Goal: Information Seeking & Learning: Understand process/instructions

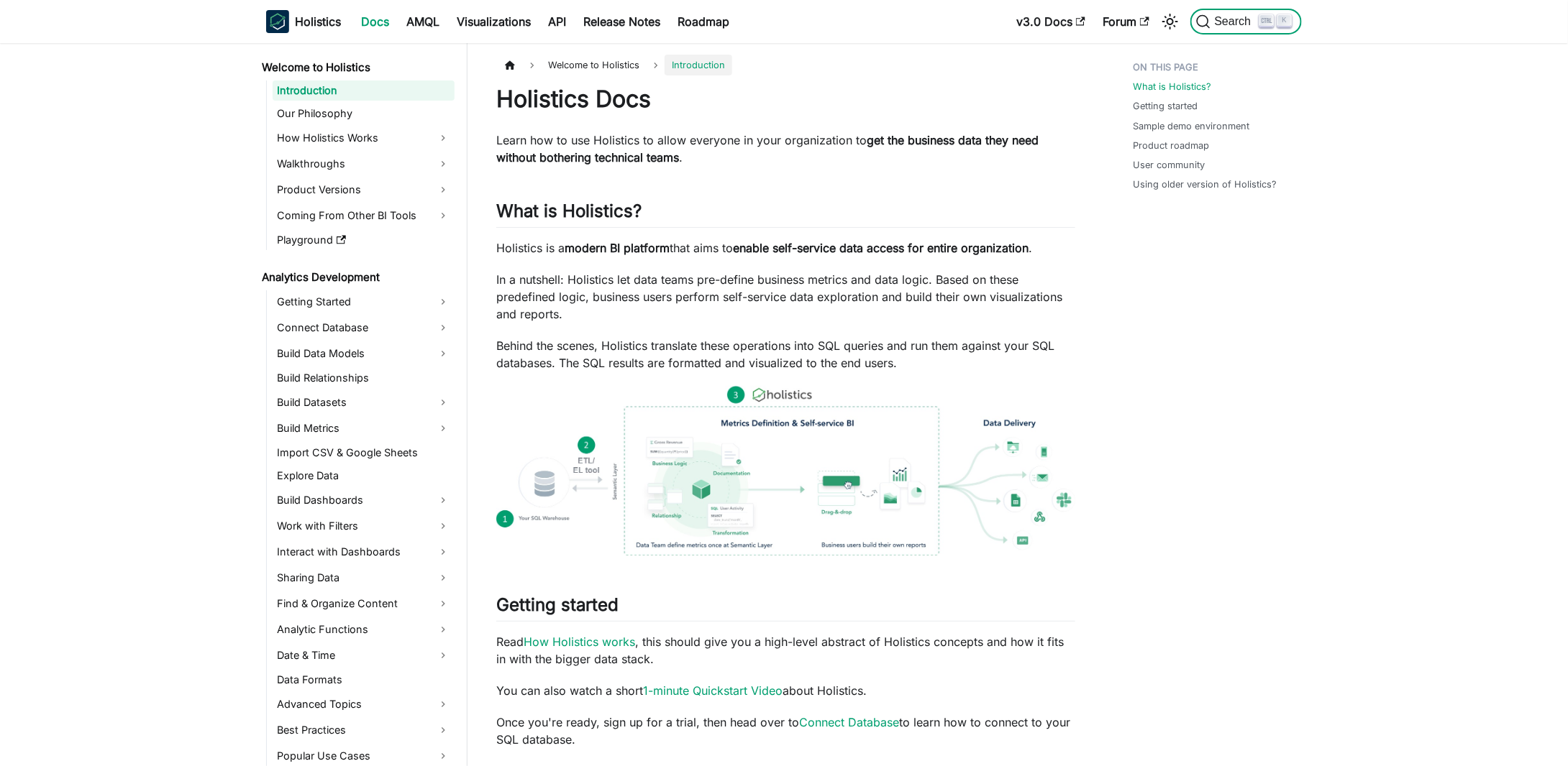
click at [1226, 25] on span "Search" at bounding box center [1235, 21] width 50 height 13
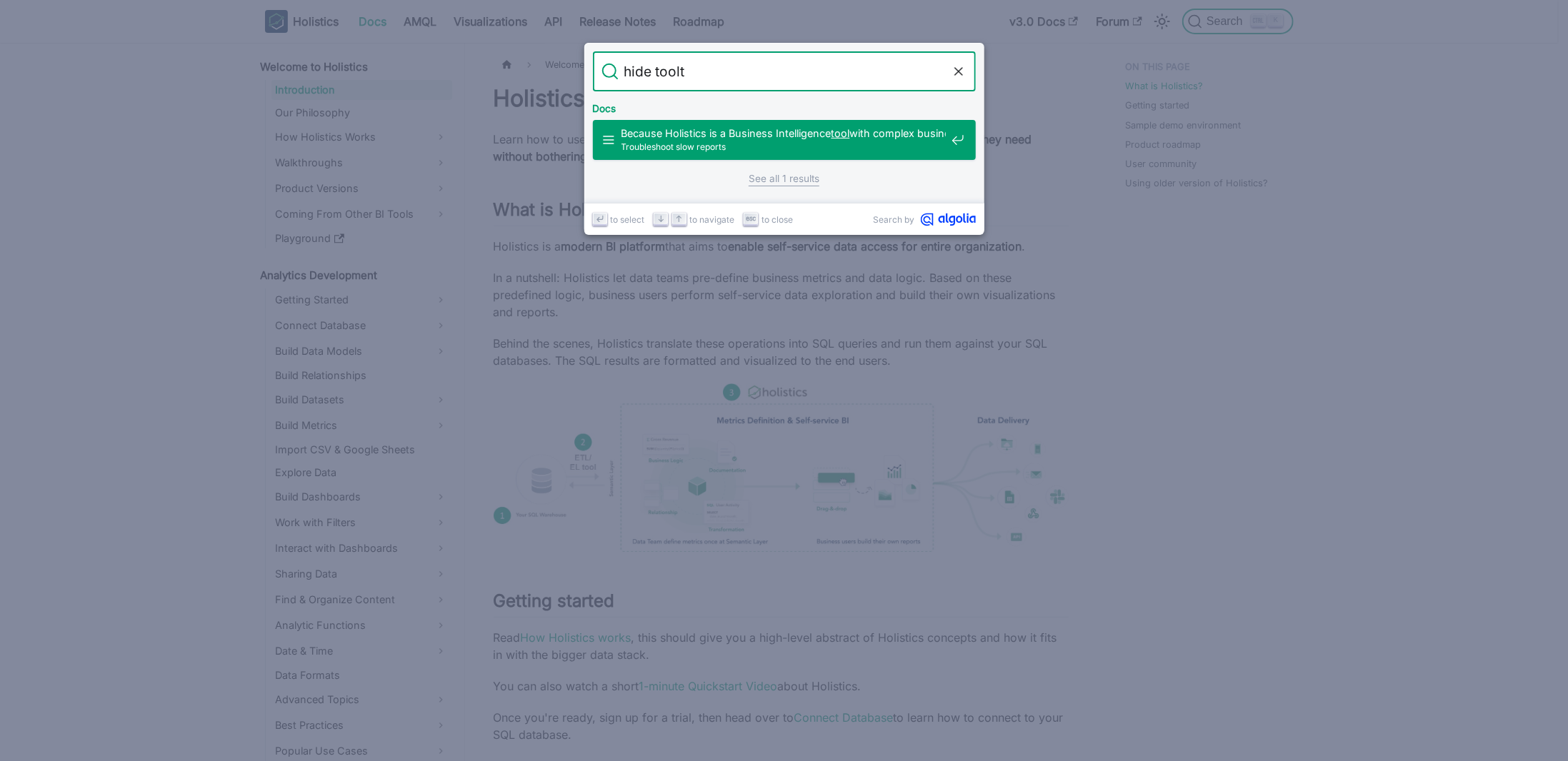
type input "hide toolti"
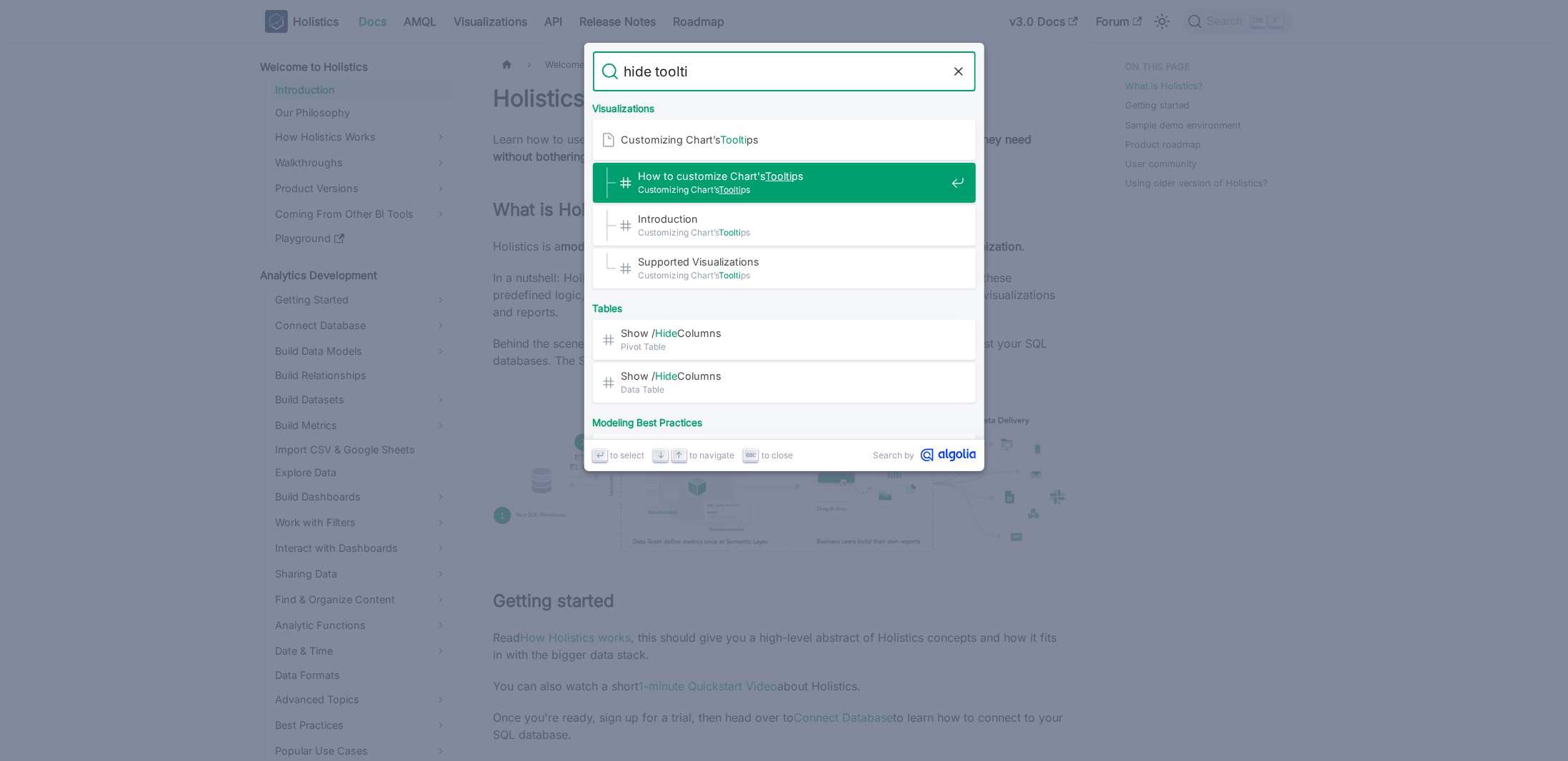
click at [817, 195] on span "Customizing Chart’s Toolti ps" at bounding box center [793, 189] width 308 height 13
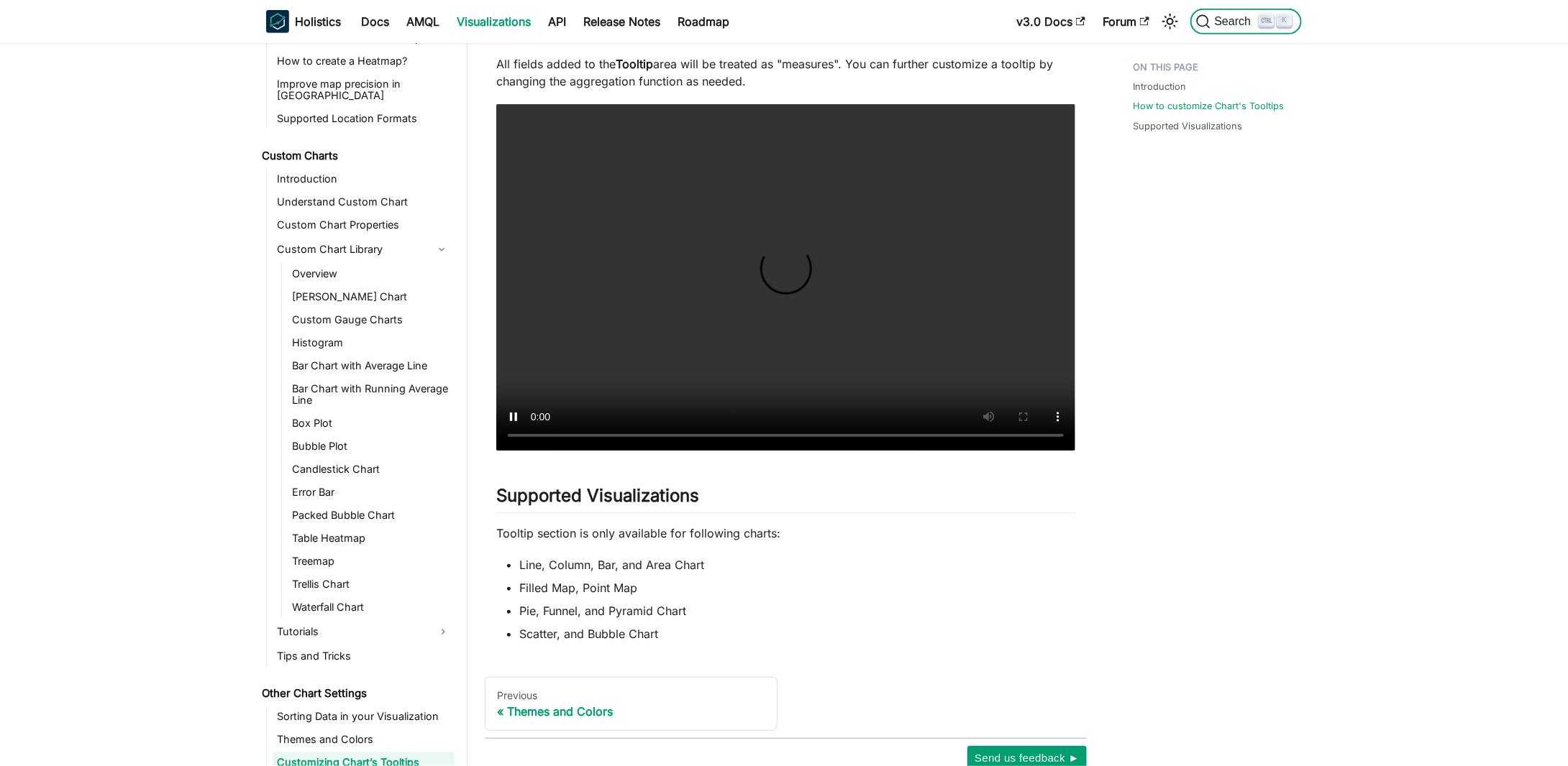
scroll to position [444, 0]
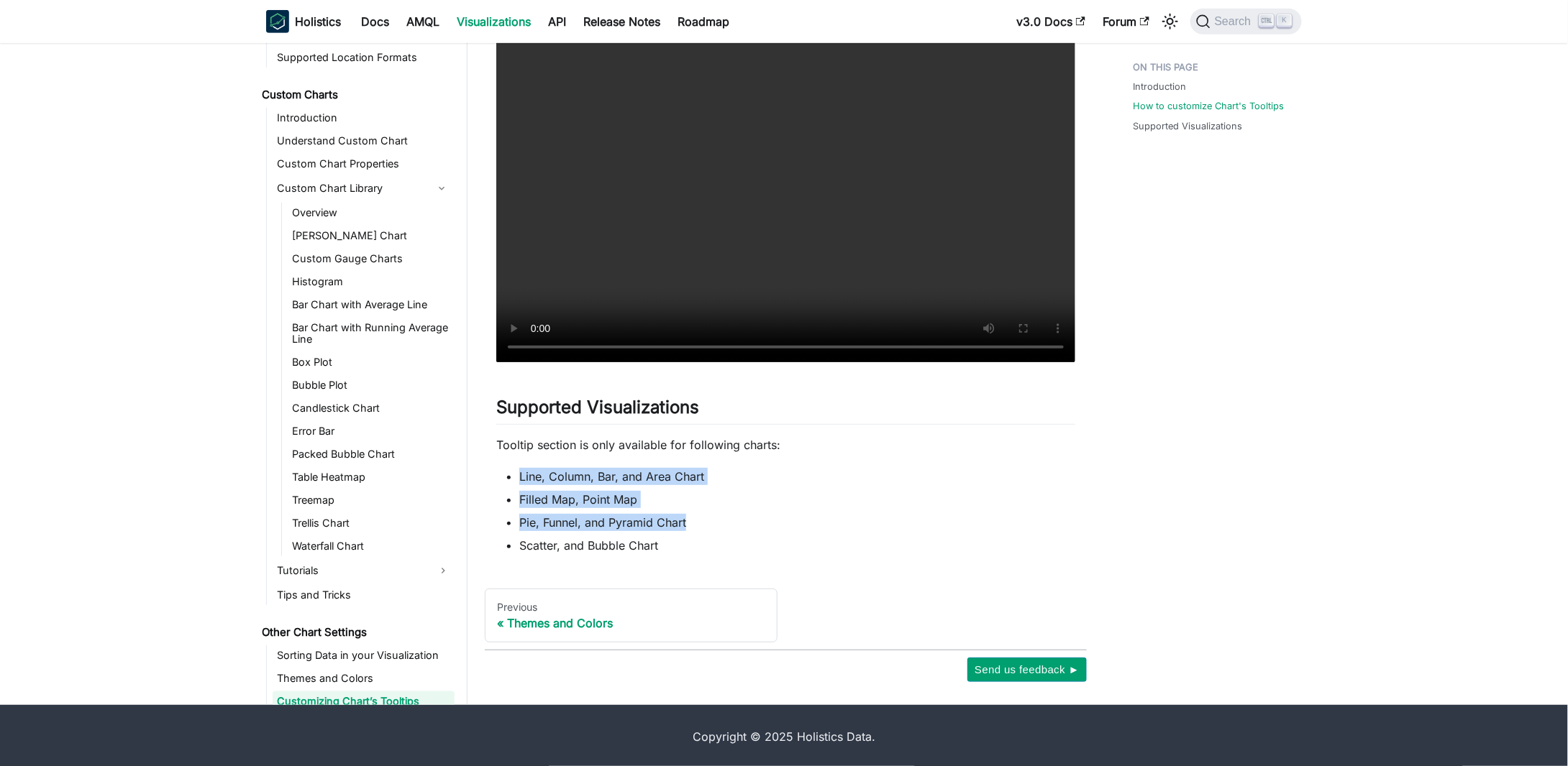
drag, startPoint x: 643, startPoint y: 498, endPoint x: 794, endPoint y: 536, distance: 155.7
click at [794, 536] on div "Other Chart Settings Customizing Chart’s Tooltips On this page Customizing Char…" at bounding box center [785, 146] width 636 height 1071
click at [804, 537] on li "Scatter, and Bubble Chart" at bounding box center [797, 546] width 556 height 18
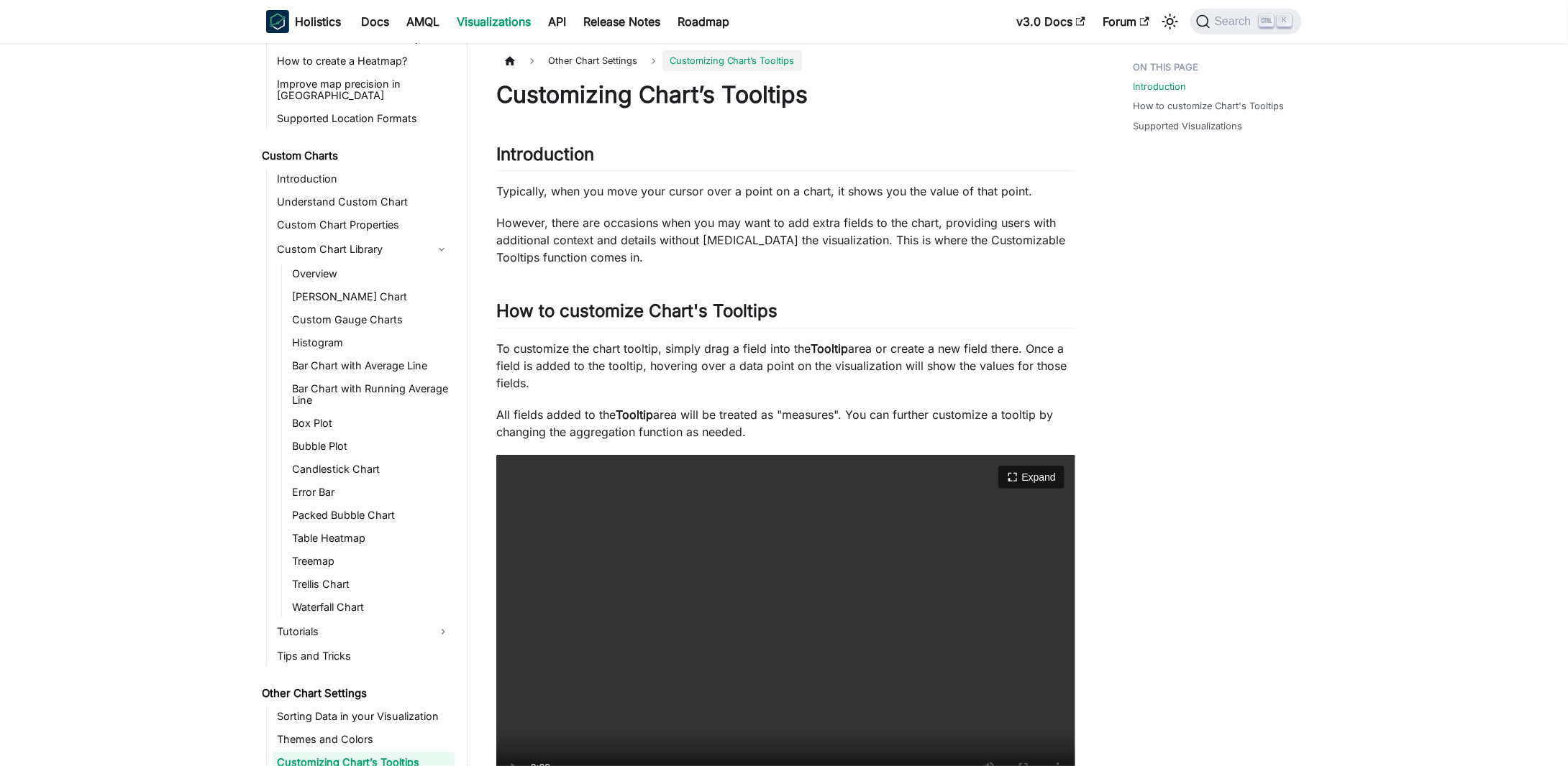
scroll to position [0, 0]
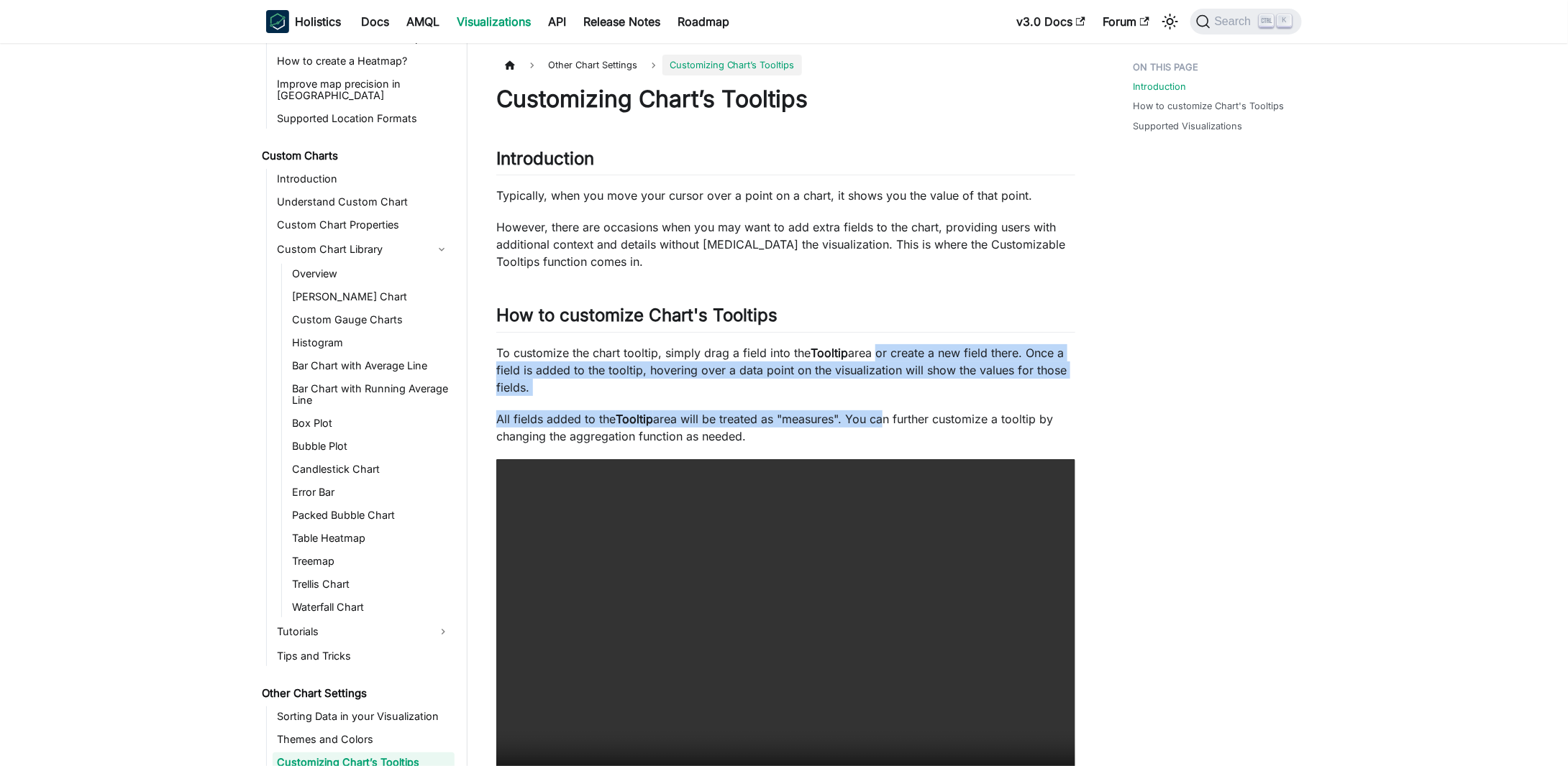
drag, startPoint x: 875, startPoint y: 349, endPoint x: 880, endPoint y: 406, distance: 57.2
click at [880, 405] on div "Customizing Chart’s Tooltips Introduction ​ Typically, when you move your curso…" at bounding box center [786, 540] width 579 height 912
click at [880, 406] on div "Customizing Chart’s Tooltips Introduction ​ Typically, when you move your curso…" at bounding box center [786, 540] width 579 height 912
drag, startPoint x: 880, startPoint y: 406, endPoint x: 882, endPoint y: 347, distance: 59.0
click at [882, 347] on div "Customizing Chart’s Tooltips Introduction ​ Typically, when you move your curso…" at bounding box center [786, 540] width 579 height 912
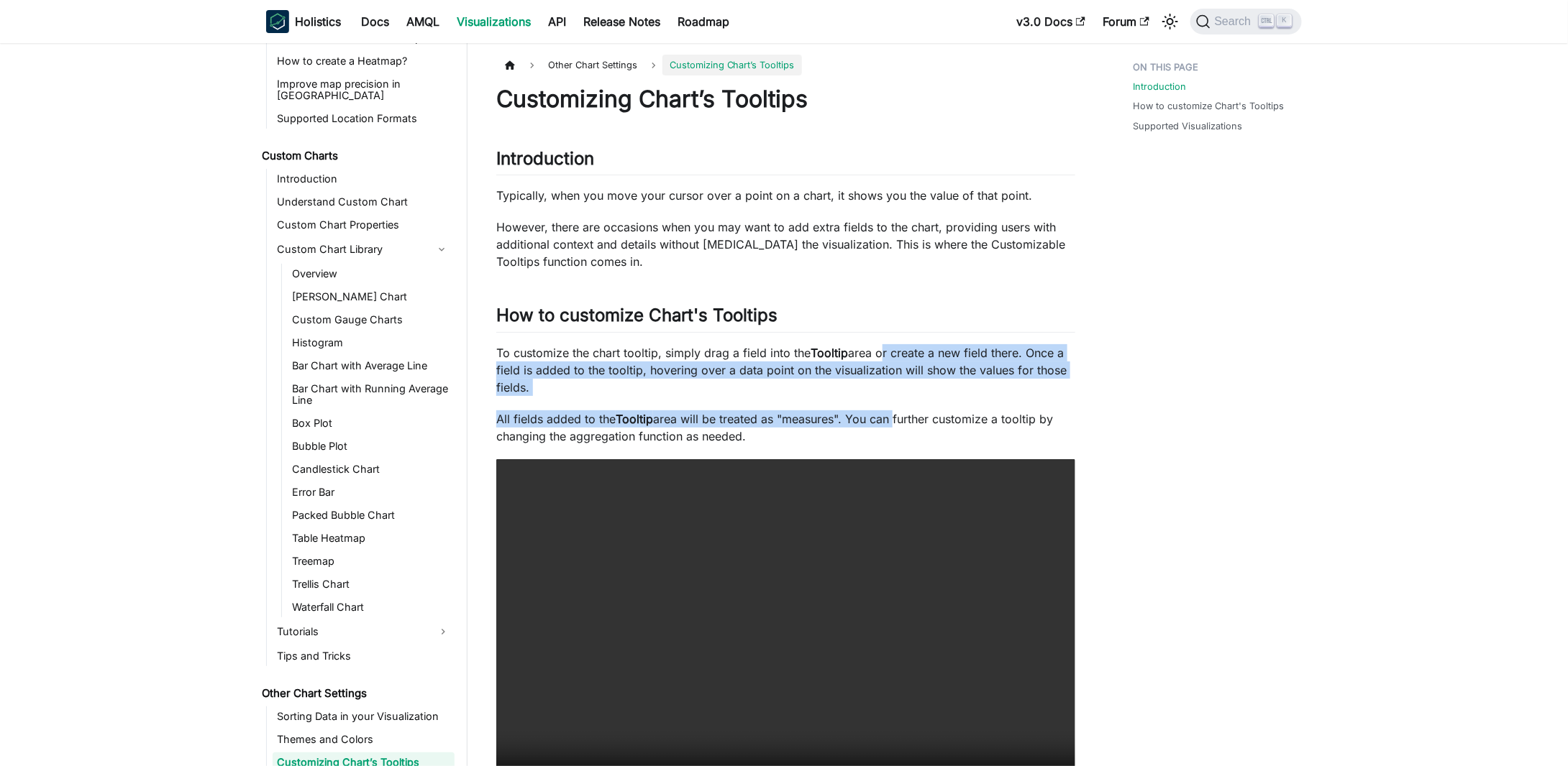
click at [882, 347] on p "To customize the chart tooltip, simply drag a field into the Tooltip area or cr…" at bounding box center [786, 370] width 579 height 52
drag, startPoint x: 882, startPoint y: 347, endPoint x: 889, endPoint y: 403, distance: 56.4
click at [889, 403] on div "Customizing Chart’s Tooltips Introduction ​ Typically, when you move your curso…" at bounding box center [786, 540] width 579 height 912
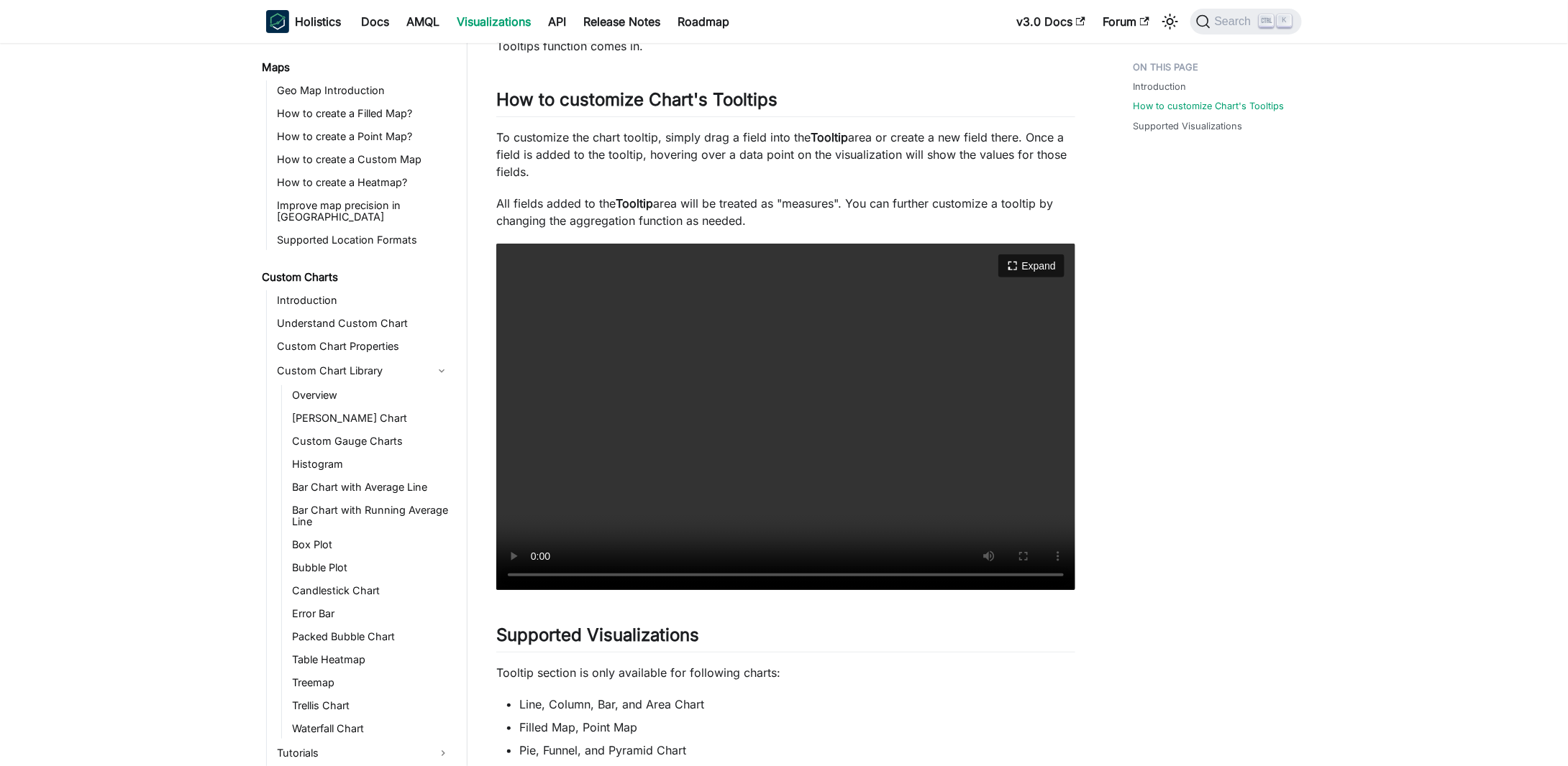
scroll to position [711, 0]
